Goal: Find specific page/section: Find specific page/section

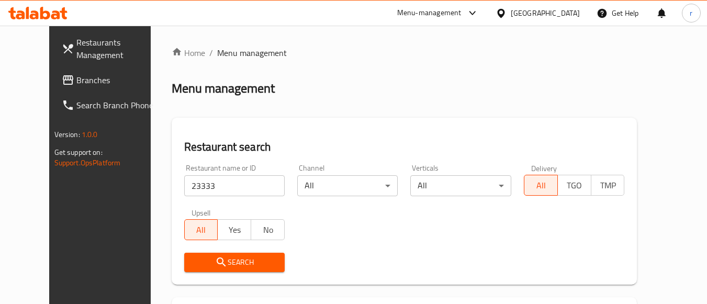
click at [558, 10] on div "[GEOGRAPHIC_DATA]" at bounding box center [545, 13] width 69 height 12
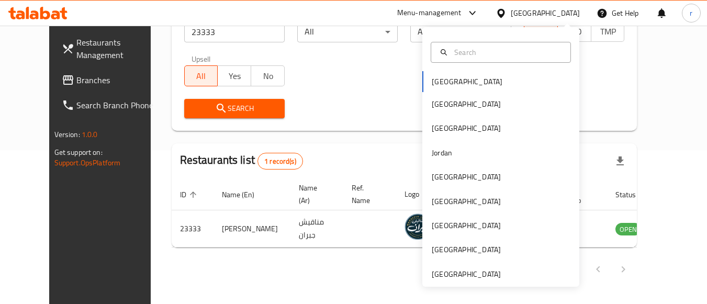
scroll to position [154, 0]
click at [450, 180] on div "Kuwait" at bounding box center [466, 177] width 86 height 24
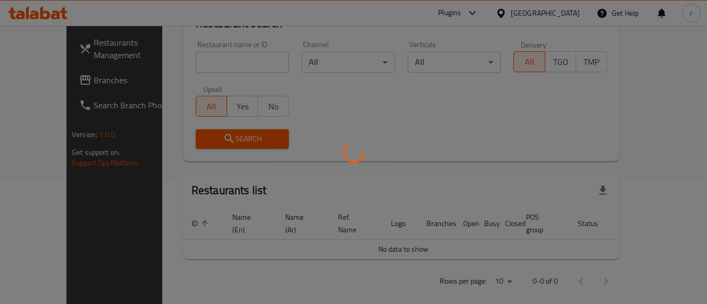
scroll to position [154, 0]
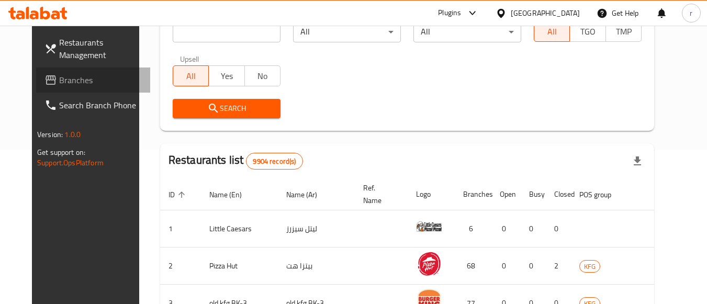
click at [59, 85] on span "Branches" at bounding box center [100, 80] width 83 height 13
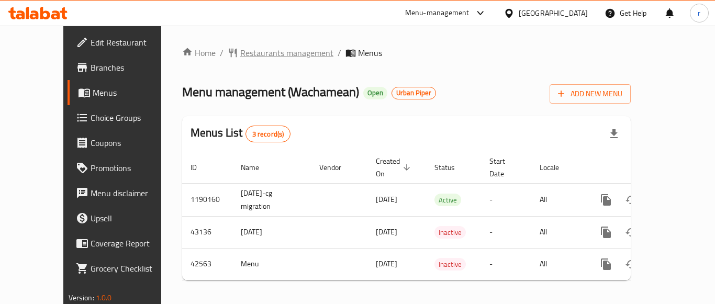
click at [245, 50] on span "Restaurants management" at bounding box center [286, 53] width 93 height 13
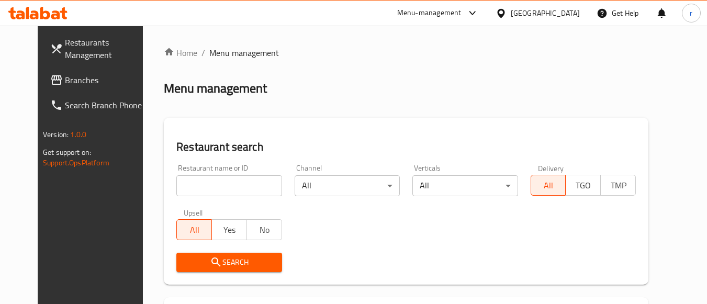
drag, startPoint x: 242, startPoint y: 183, endPoint x: 230, endPoint y: 205, distance: 25.3
click at [242, 183] on input "search" at bounding box center [228, 185] width 105 height 21
paste input "22032"
type input "22032"
click at [205, 267] on span "Search" at bounding box center [229, 262] width 88 height 13
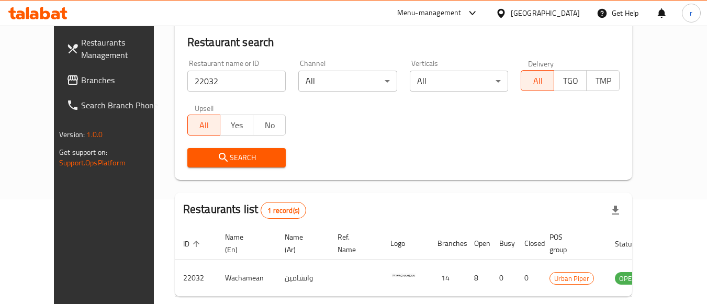
scroll to position [154, 0]
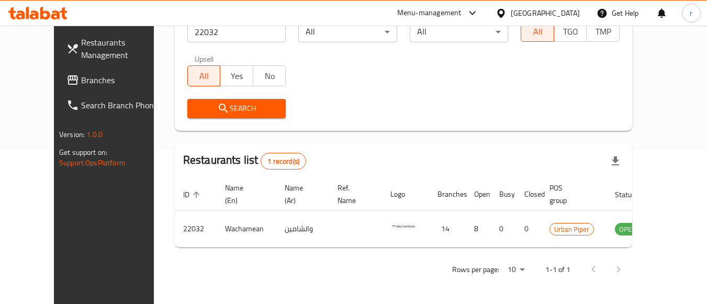
click at [81, 82] on span "Branches" at bounding box center [122, 80] width 83 height 13
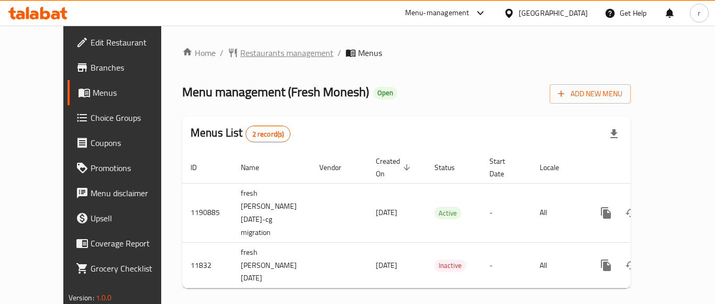
click at [240, 49] on span "Restaurants management" at bounding box center [286, 53] width 93 height 13
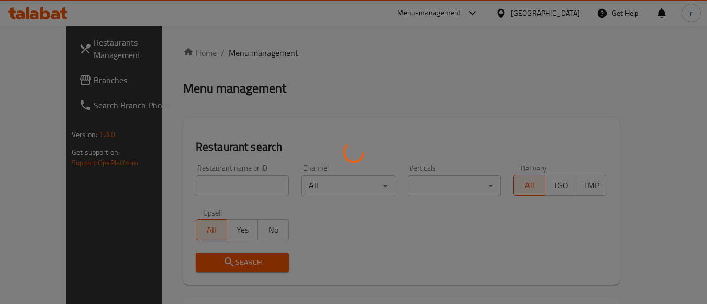
click at [196, 184] on div at bounding box center [353, 152] width 707 height 304
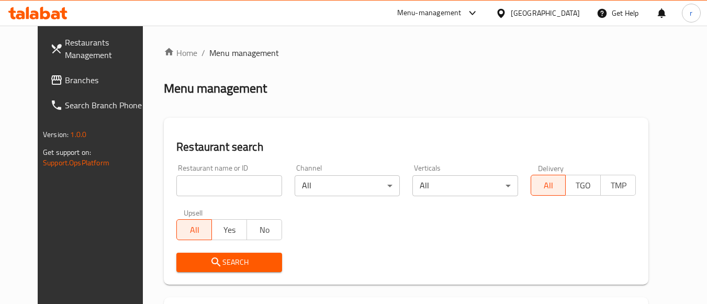
click at [196, 184] on input "search" at bounding box center [228, 185] width 105 height 21
paste input "7285"
type input "7285"
drag, startPoint x: 181, startPoint y: 262, endPoint x: 203, endPoint y: 238, distance: 31.9
click at [185, 262] on span "Search" at bounding box center [229, 262] width 88 height 13
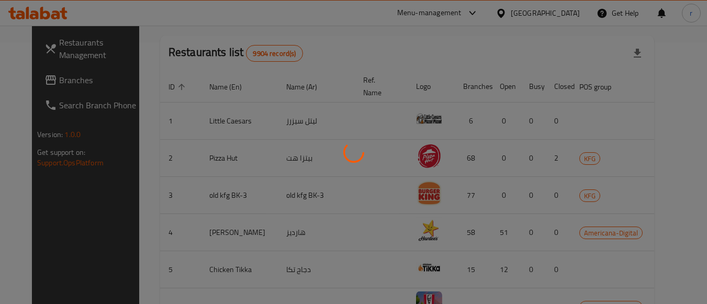
scroll to position [154, 0]
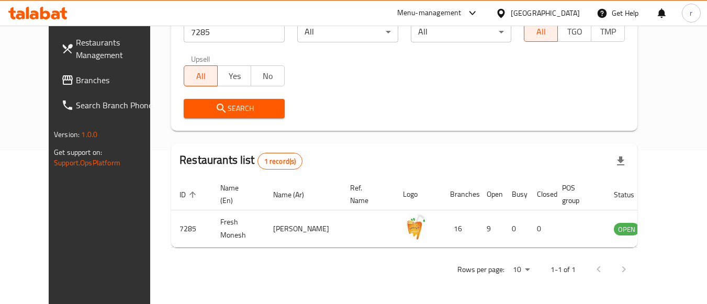
click at [76, 82] on span "Branches" at bounding box center [117, 80] width 83 height 13
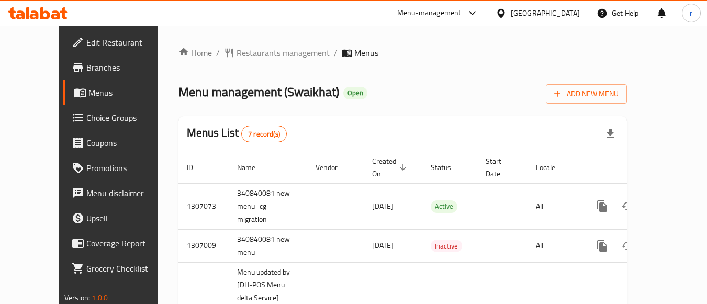
click at [237, 52] on span "Restaurants management" at bounding box center [283, 53] width 93 height 13
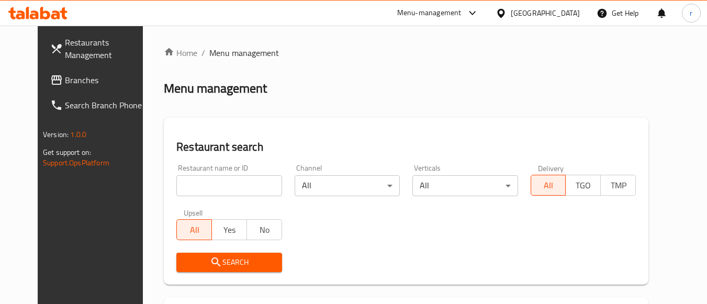
click at [181, 184] on input "search" at bounding box center [228, 185] width 105 height 21
paste input "643939"
type input "643939"
click at [185, 266] on span "Search" at bounding box center [229, 262] width 88 height 13
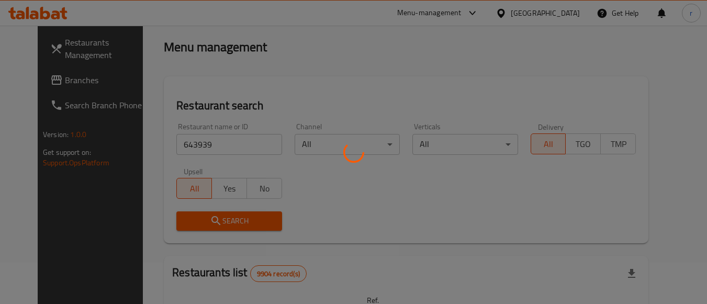
scroll to position [105, 0]
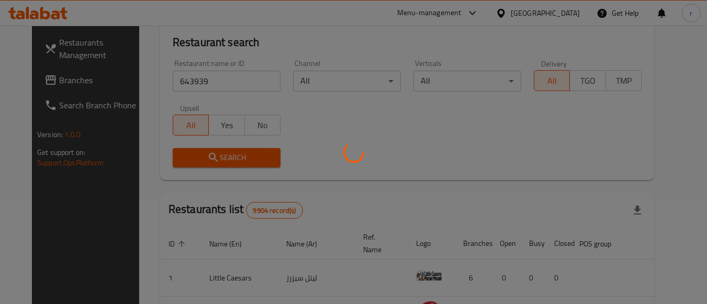
click at [238, 157] on div at bounding box center [353, 152] width 707 height 304
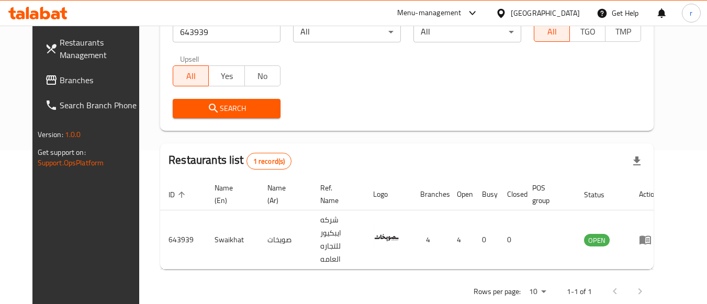
click at [507, 10] on icon at bounding box center [501, 13] width 11 height 11
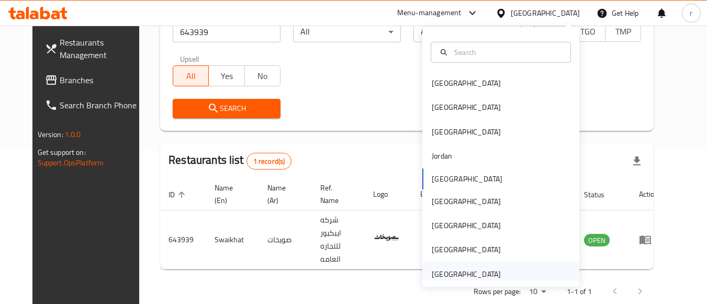
click at [441, 274] on div "United Arab Emirates" at bounding box center [466, 274] width 69 height 12
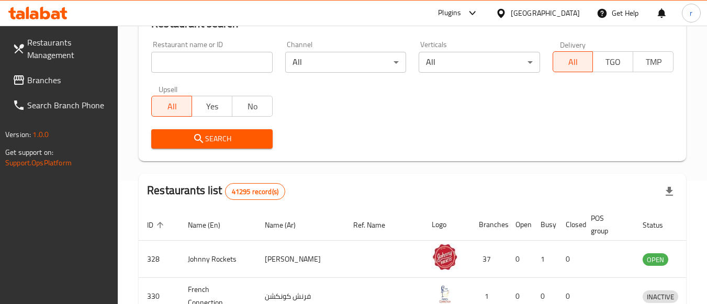
scroll to position [154, 0]
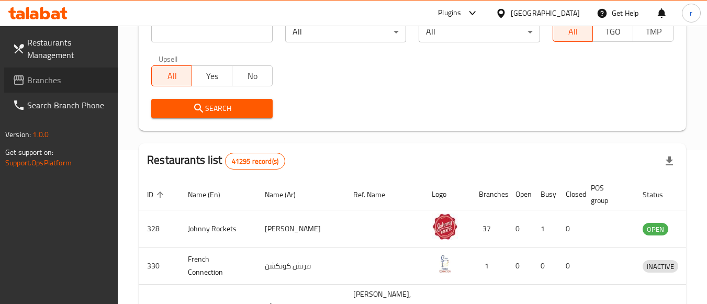
click at [35, 81] on span "Branches" at bounding box center [68, 80] width 83 height 13
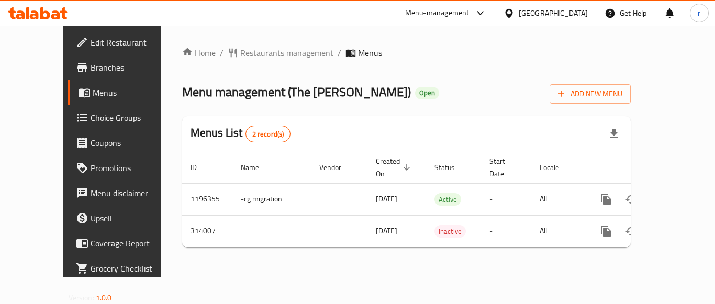
click at [240, 52] on span "Restaurants management" at bounding box center [286, 53] width 93 height 13
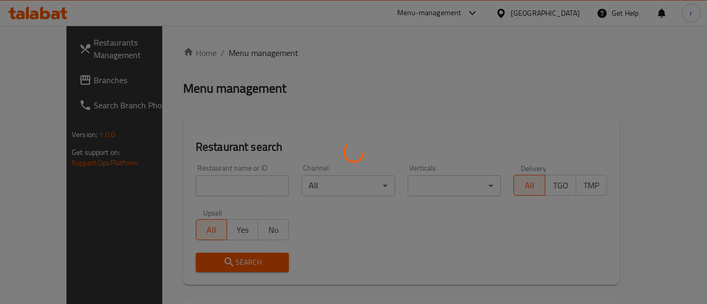
click at [212, 184] on div at bounding box center [353, 152] width 707 height 304
click at [212, 185] on div at bounding box center [353, 152] width 707 height 304
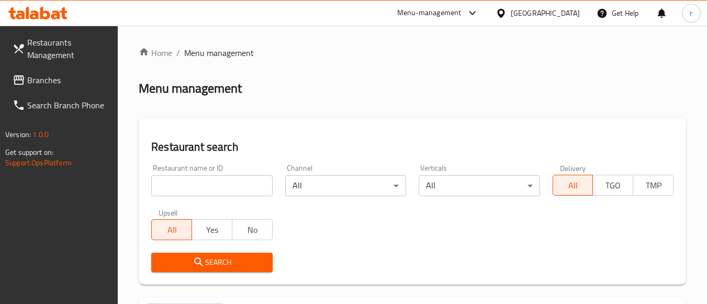
click at [212, 185] on div at bounding box center [353, 152] width 707 height 304
click at [212, 185] on input "search" at bounding box center [211, 185] width 121 height 21
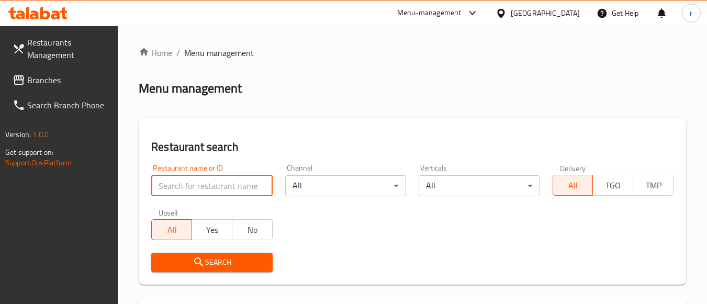
drag, startPoint x: 212, startPoint y: 185, endPoint x: 210, endPoint y: 196, distance: 11.1
click at [212, 185] on input "search" at bounding box center [211, 185] width 121 height 21
paste input "629137"
type input "629137"
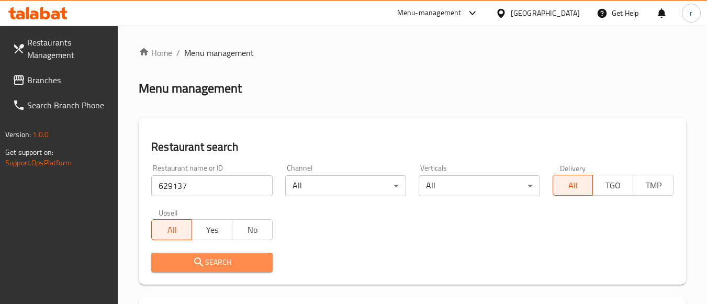
click at [194, 254] on button "Search" at bounding box center [211, 262] width 121 height 19
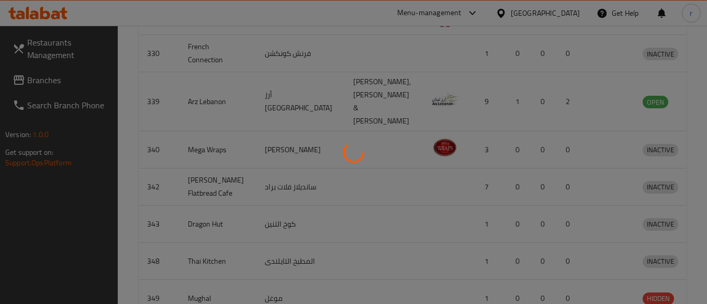
scroll to position [154, 0]
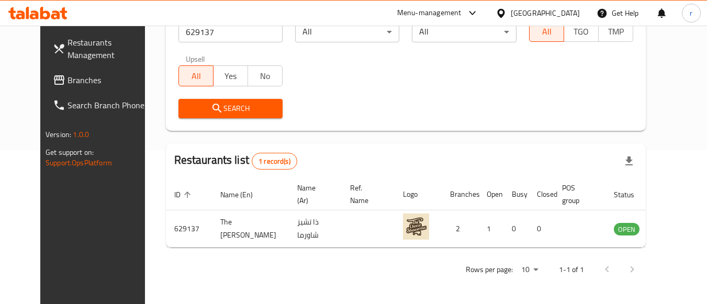
click at [562, 15] on div "[GEOGRAPHIC_DATA]" at bounding box center [545, 13] width 69 height 12
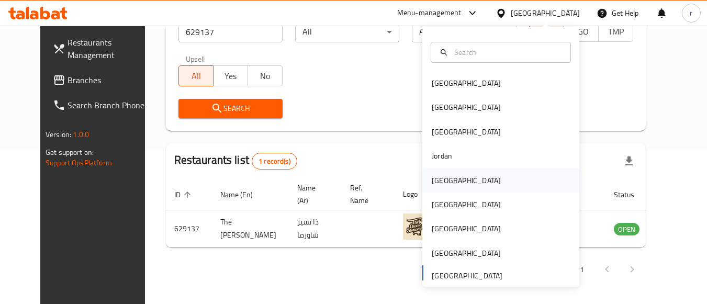
click at [444, 179] on div "[GEOGRAPHIC_DATA]" at bounding box center [466, 181] width 69 height 12
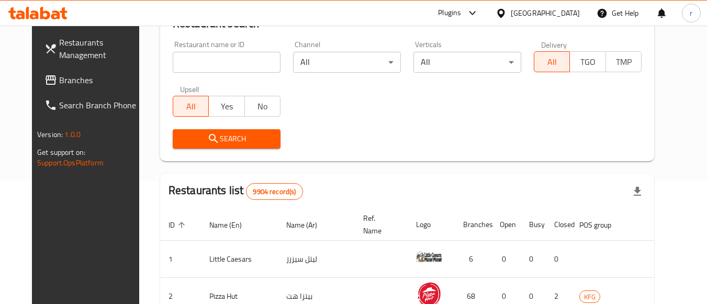
scroll to position [154, 0]
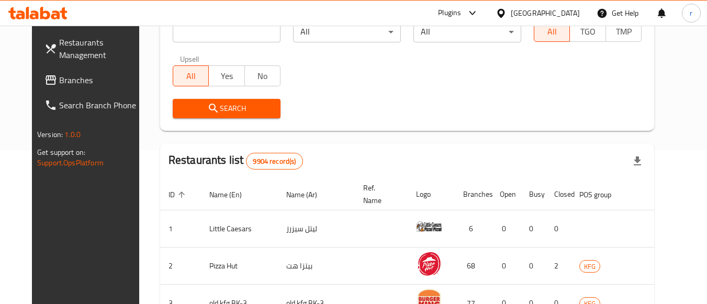
click at [59, 79] on span "Branches" at bounding box center [100, 80] width 83 height 13
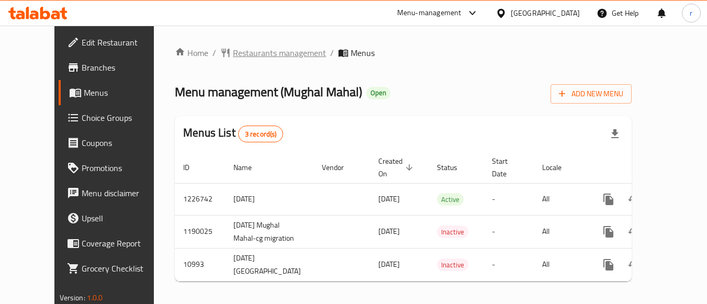
click at [233, 55] on span "Restaurants management" at bounding box center [279, 53] width 93 height 13
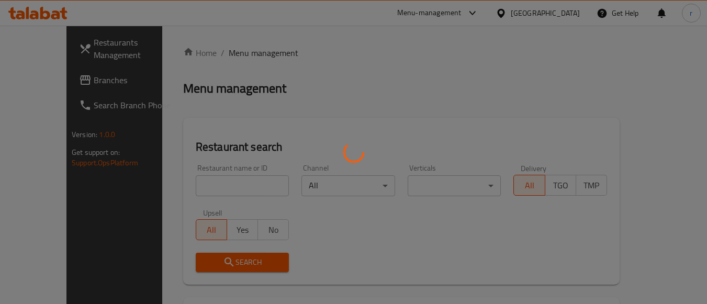
click at [208, 185] on div at bounding box center [353, 152] width 707 height 304
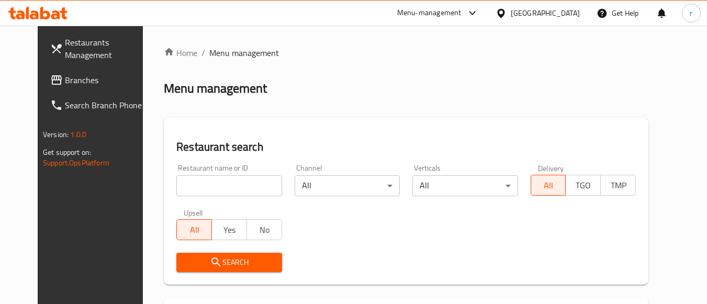
drag, startPoint x: 210, startPoint y: 181, endPoint x: 207, endPoint y: 191, distance: 10.4
click at [210, 181] on input "search" at bounding box center [228, 185] width 105 height 21
drag, startPoint x: 185, startPoint y: 178, endPoint x: 186, endPoint y: 186, distance: 8.0
click at [185, 178] on input "search" at bounding box center [228, 185] width 105 height 21
paste input "6784"
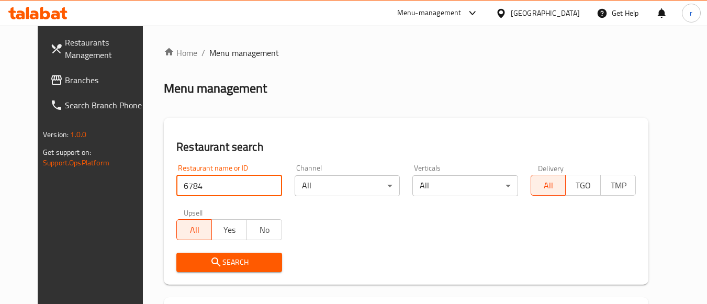
type input "6784"
click at [191, 267] on span "Search" at bounding box center [229, 262] width 88 height 13
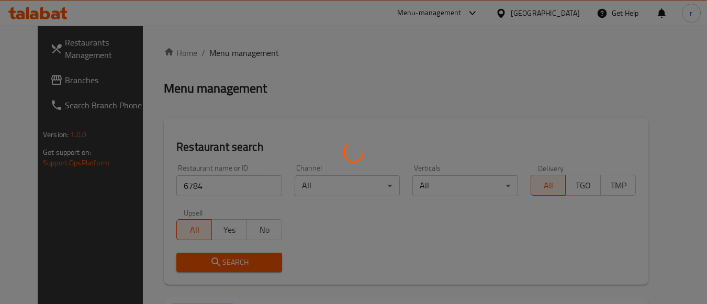
click at [191, 267] on div at bounding box center [353, 152] width 707 height 304
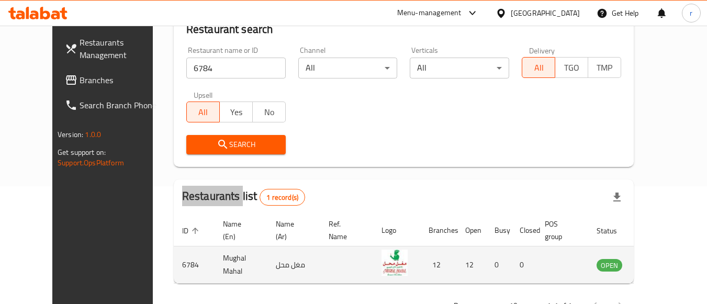
scroll to position [154, 0]
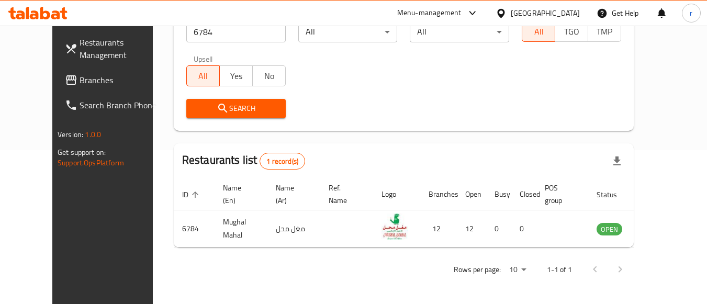
click at [576, 6] on div "[GEOGRAPHIC_DATA]" at bounding box center [537, 13] width 101 height 25
click at [565, 15] on div "[GEOGRAPHIC_DATA]" at bounding box center [545, 13] width 69 height 12
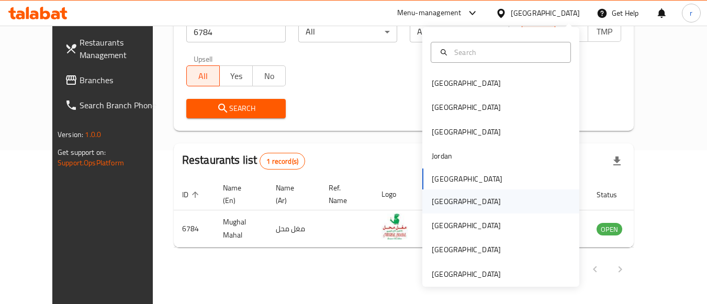
click at [443, 203] on div "[GEOGRAPHIC_DATA]" at bounding box center [466, 201] width 86 height 24
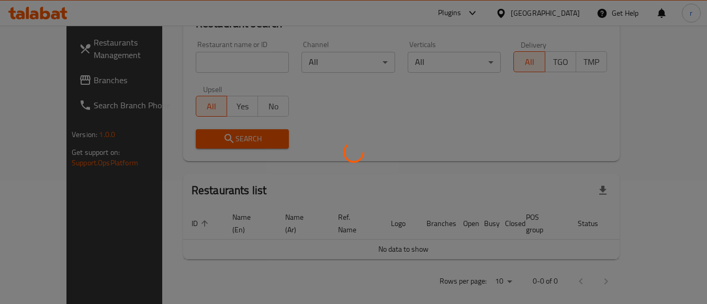
scroll to position [154, 0]
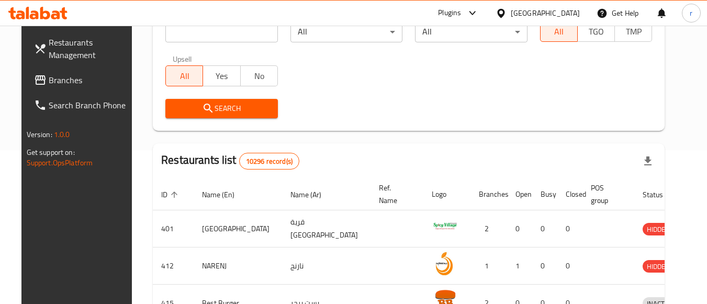
click at [49, 84] on span "Branches" at bounding box center [90, 80] width 83 height 13
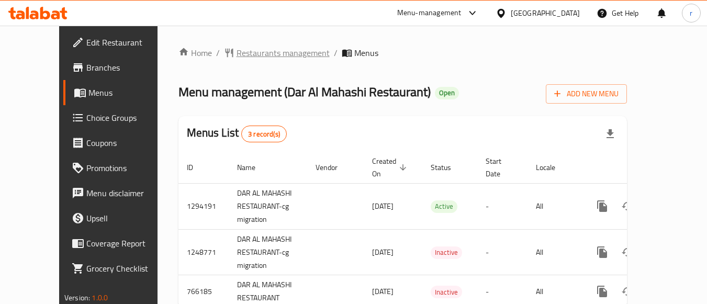
click at [257, 54] on span "Restaurants management" at bounding box center [283, 53] width 93 height 13
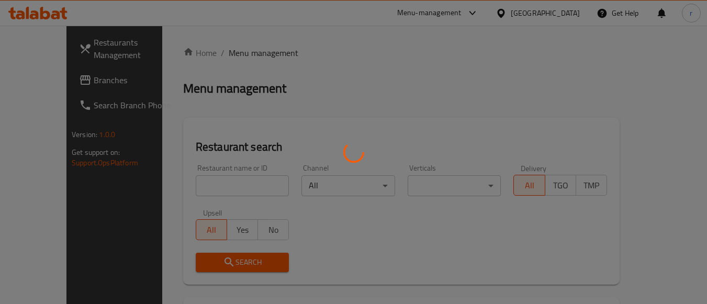
click at [211, 182] on div at bounding box center [353, 152] width 707 height 304
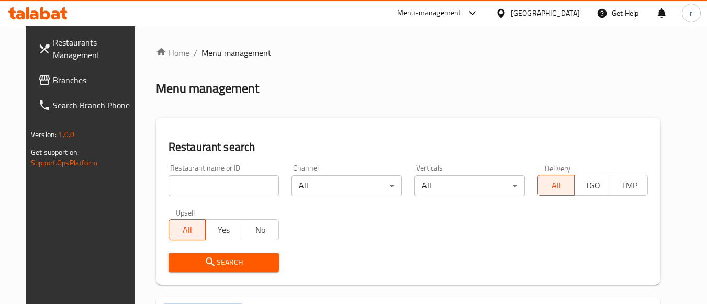
click at [211, 182] on div at bounding box center [353, 152] width 707 height 304
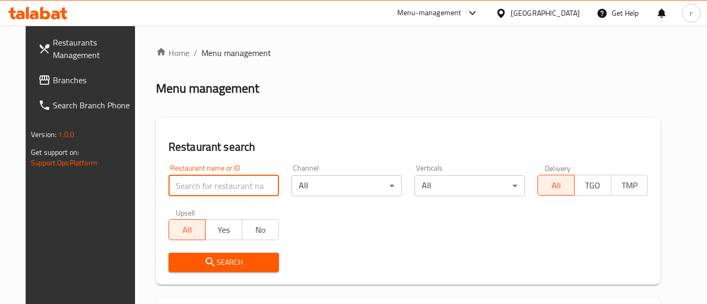
click at [211, 182] on input "search" at bounding box center [224, 185] width 110 height 21
paste input "650654"
type input "650654"
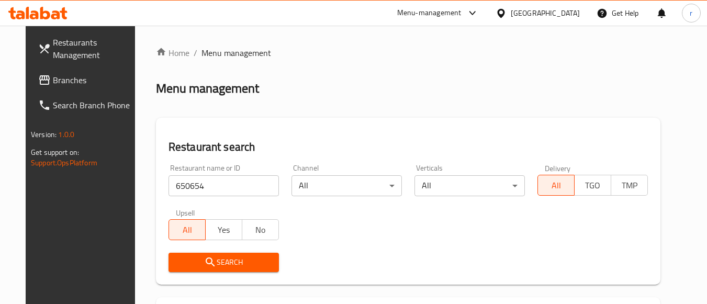
click at [206, 258] on icon "submit" at bounding box center [210, 262] width 9 height 9
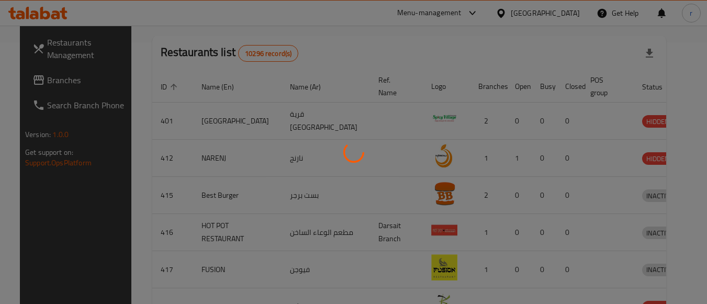
scroll to position [163, 0]
